Goal: Find specific page/section: Find specific page/section

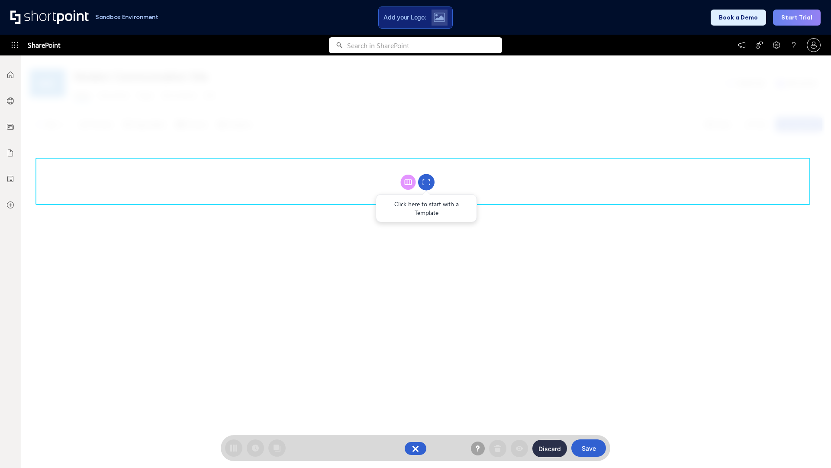
click at [426, 182] on circle at bounding box center [426, 182] width 16 height 16
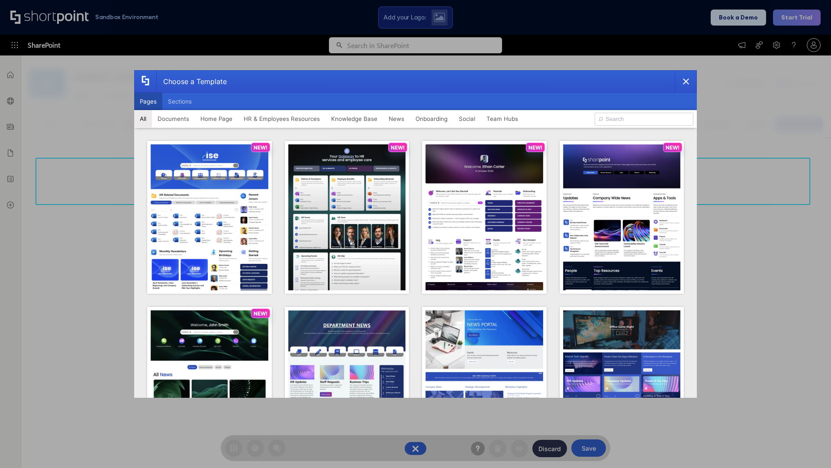
click at [148, 101] on button "Pages" at bounding box center [148, 101] width 28 height 17
type input "Documents 2"
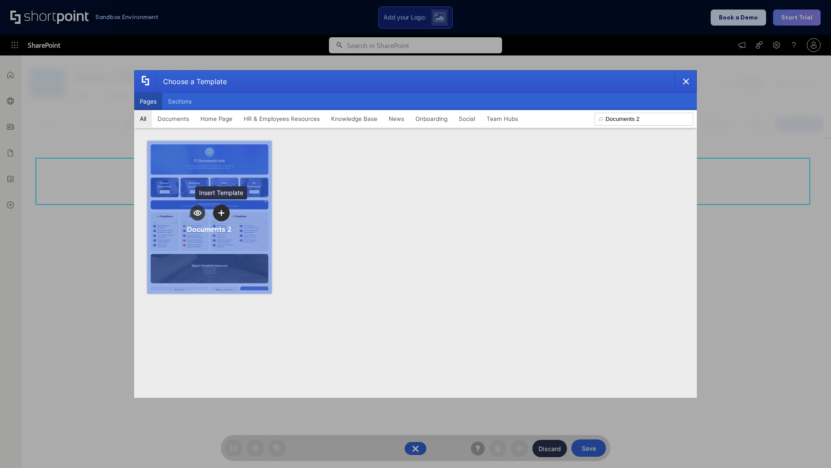
click at [221, 213] on icon "template selector" at bounding box center [221, 213] width 6 height 6
